Goal: Navigation & Orientation: Understand site structure

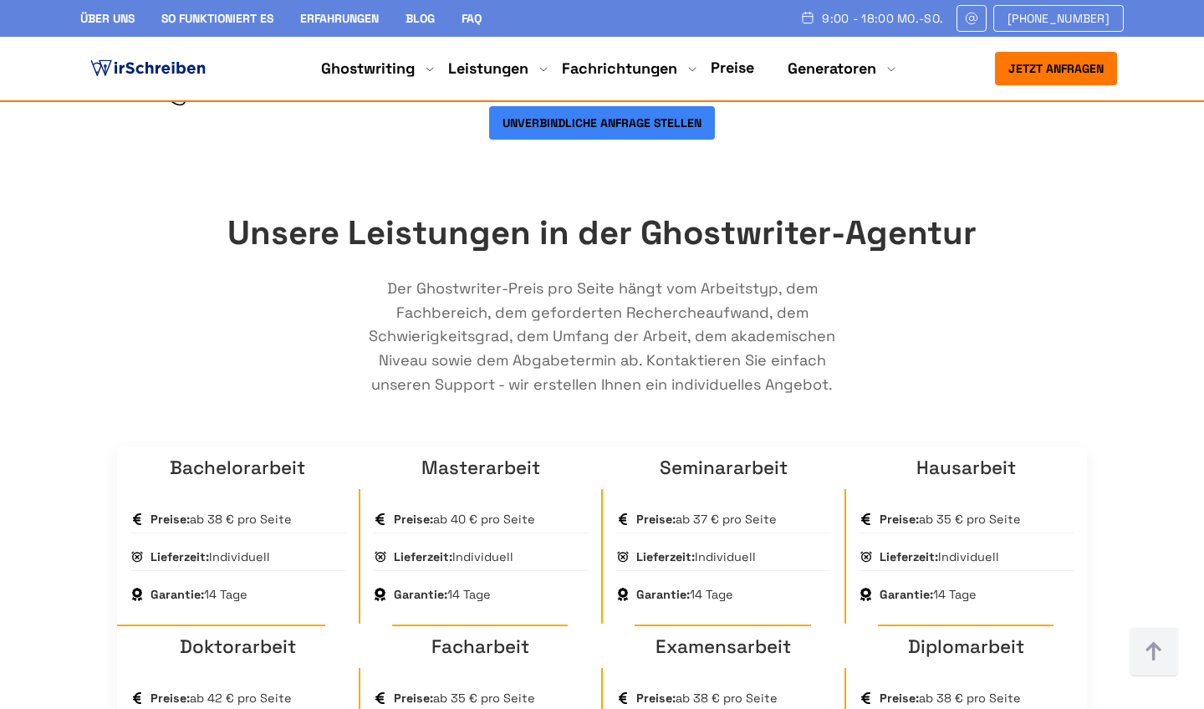
scroll to position [965, 0]
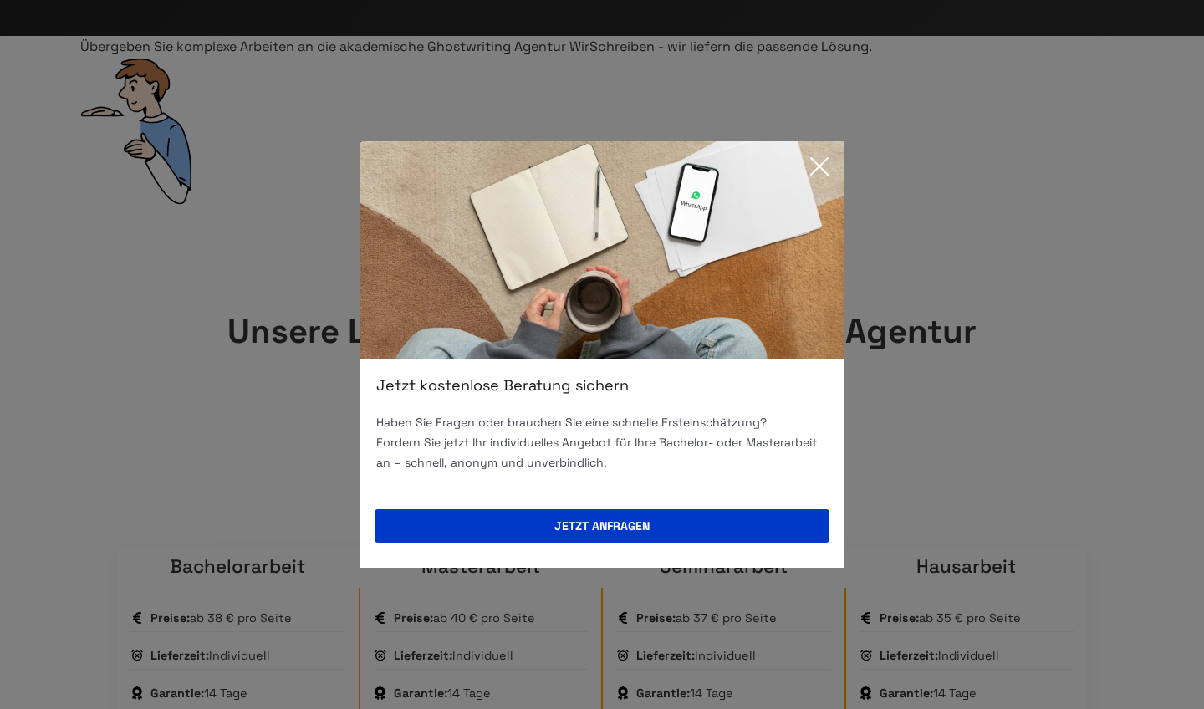
click at [816, 164] on icon at bounding box center [819, 166] width 17 height 17
